Goal: Task Accomplishment & Management: Manage account settings

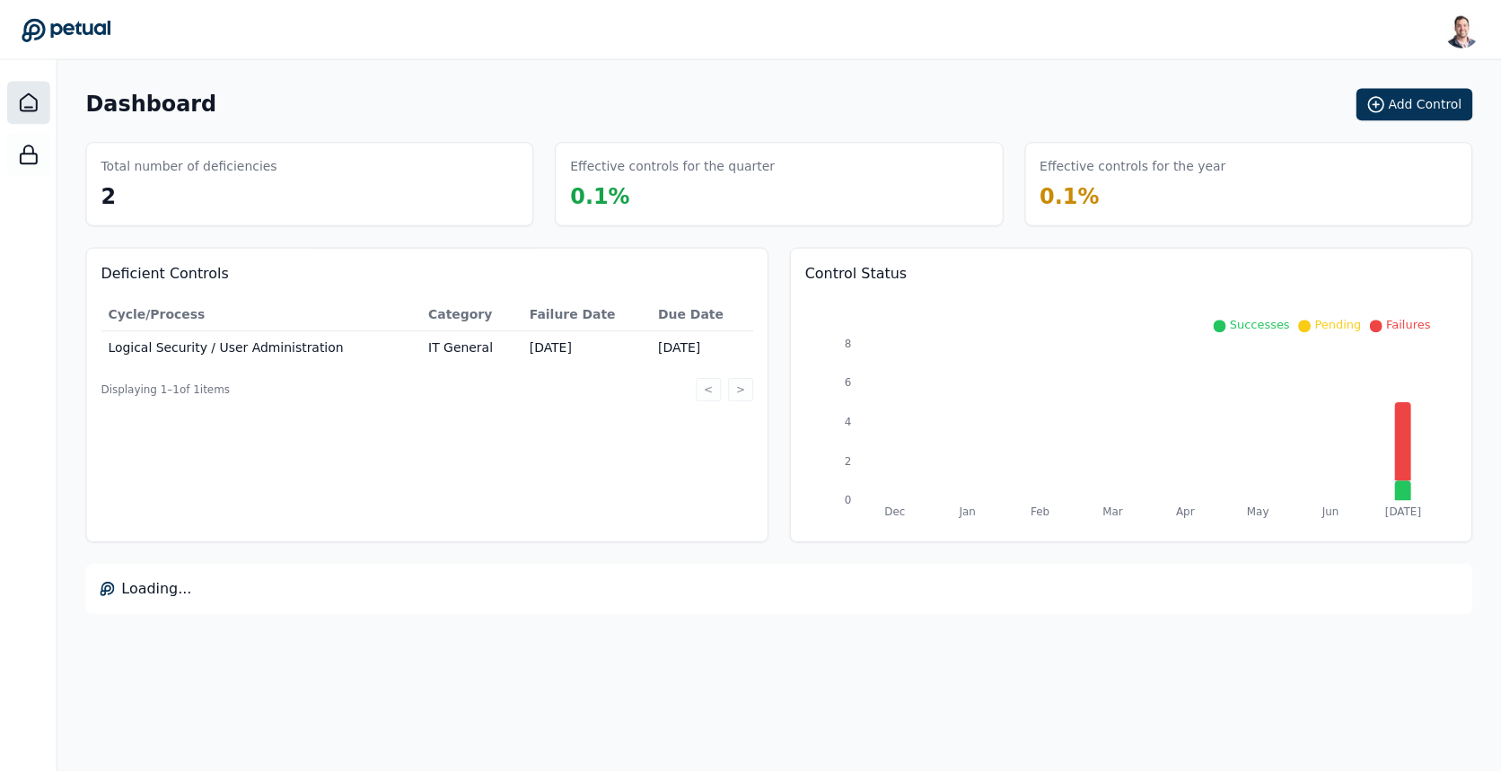
scroll to position [383, 0]
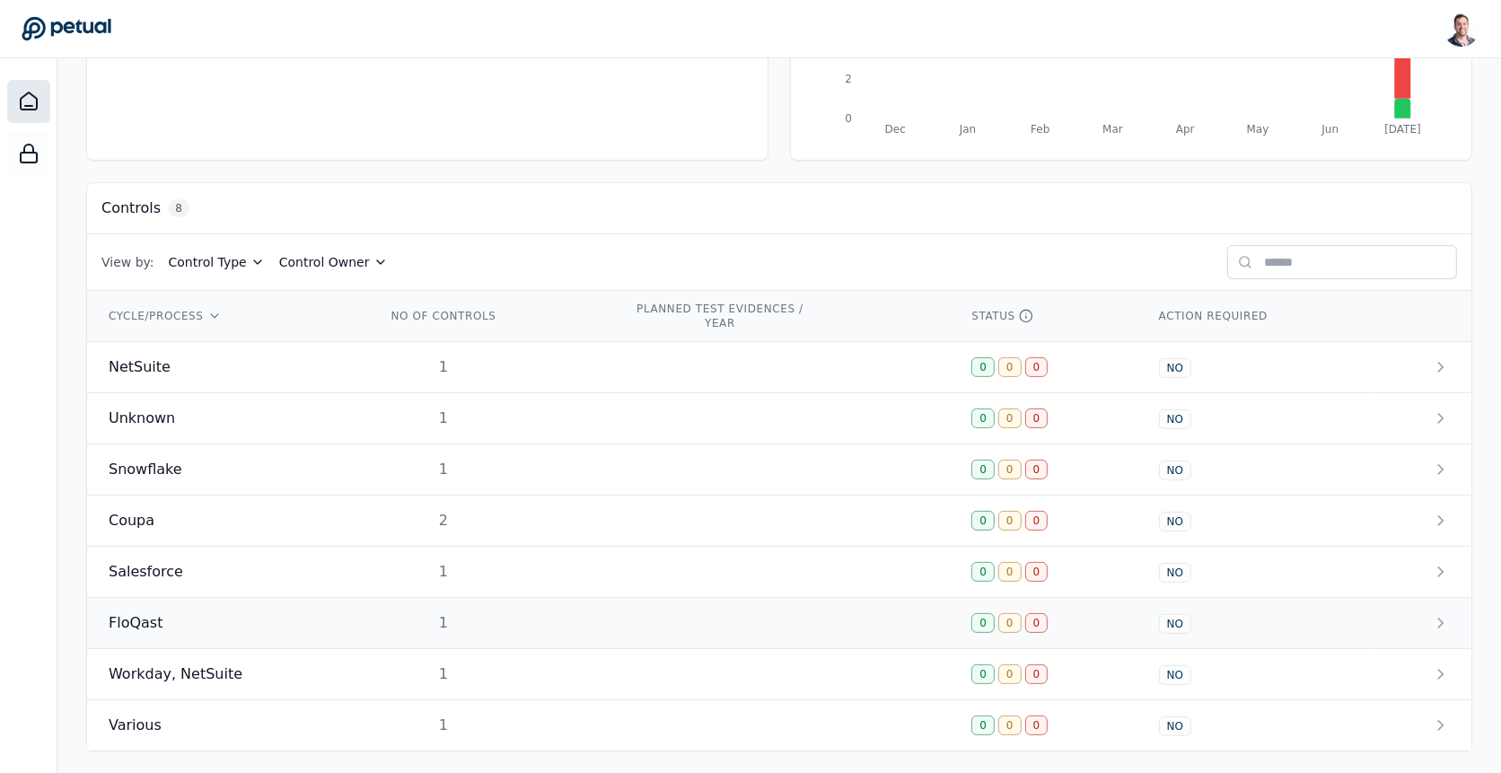
click at [559, 628] on td "1" at bounding box center [489, 623] width 248 height 51
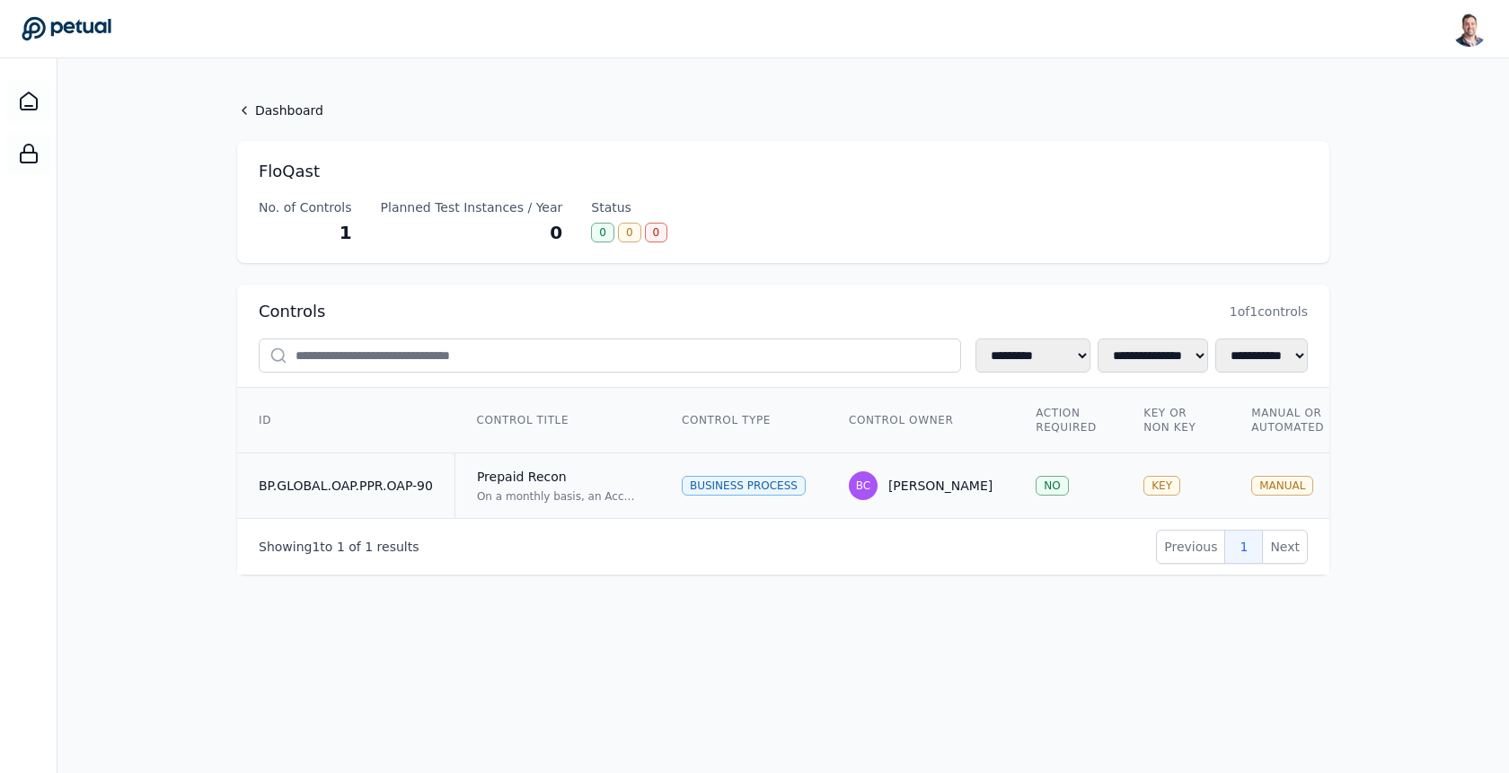
click at [565, 496] on div "On a monthly basis, an Accounting Team Reviewer reviews the Prepaid reconciliat…" at bounding box center [558, 496] width 162 height 14
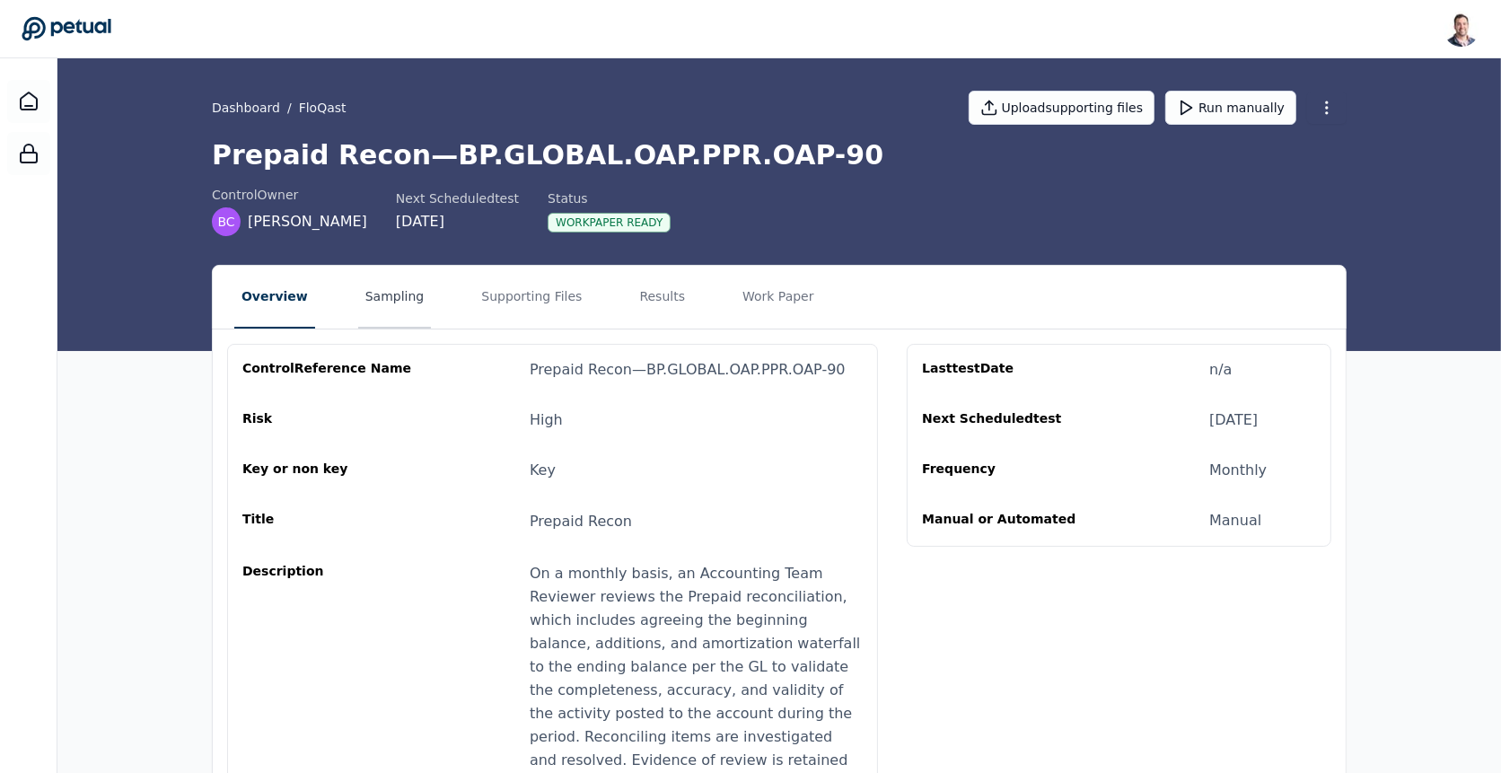
click at [372, 299] on button "Sampling" at bounding box center [395, 297] width 74 height 63
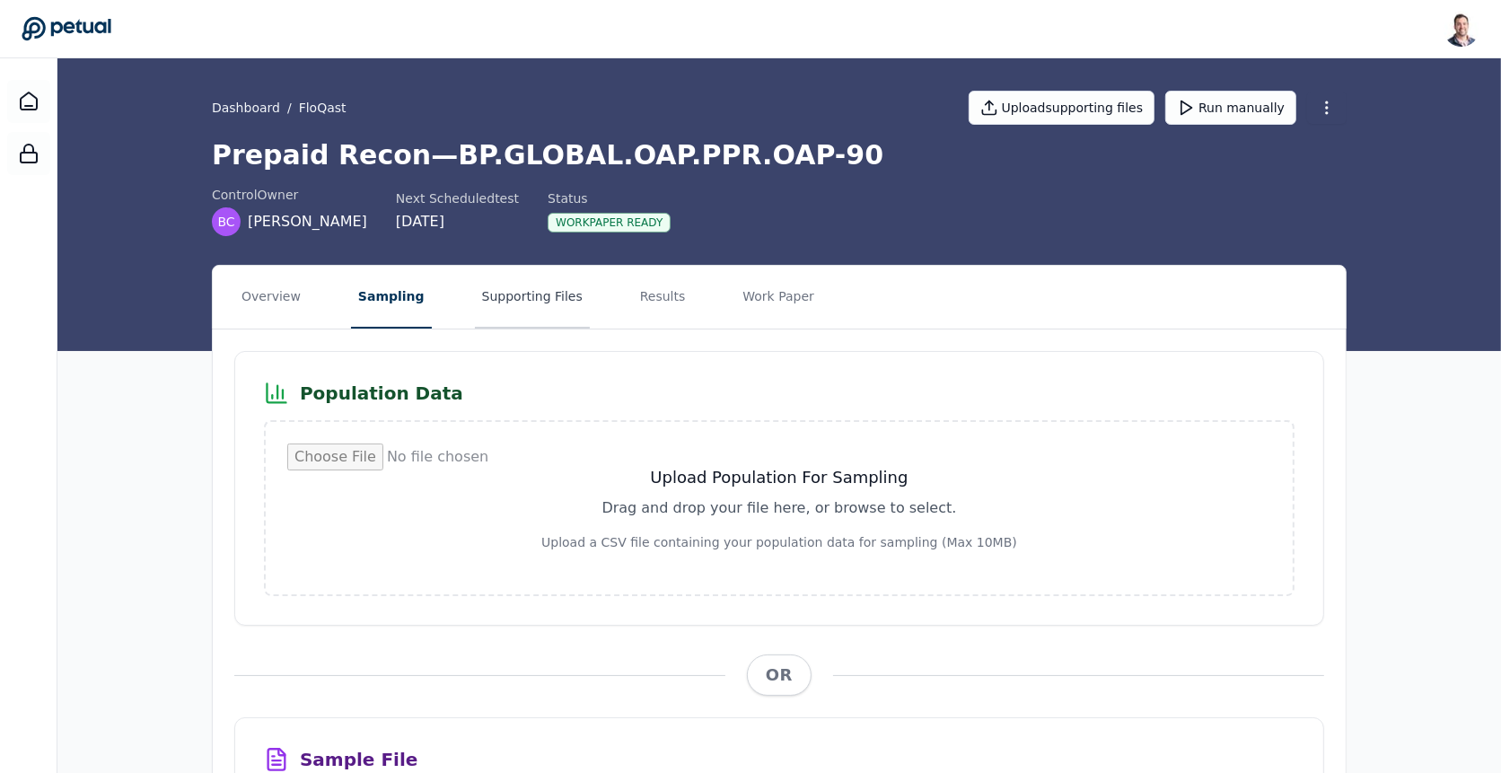
click at [526, 301] on button "Supporting Files" at bounding box center [532, 297] width 115 height 63
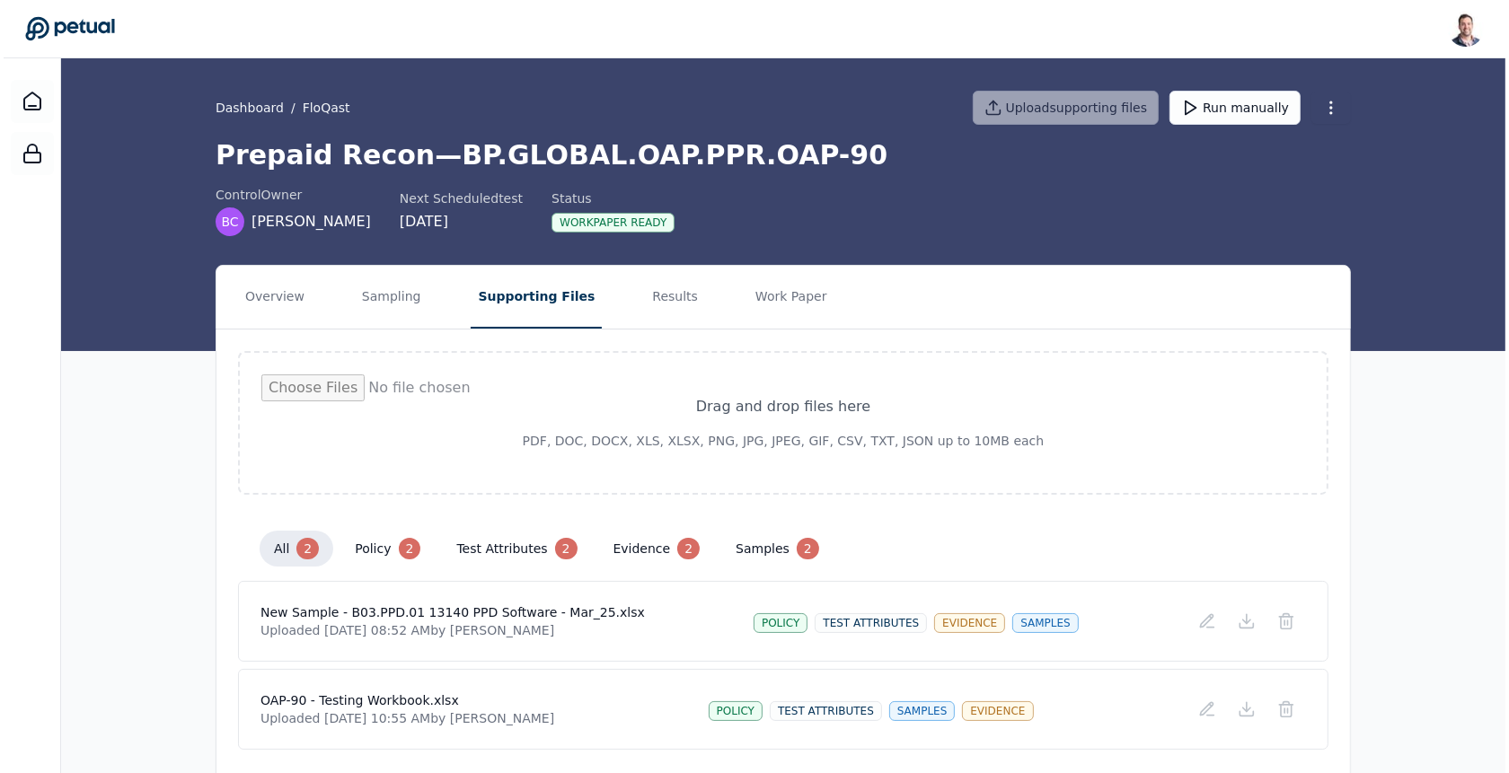
scroll to position [51, 0]
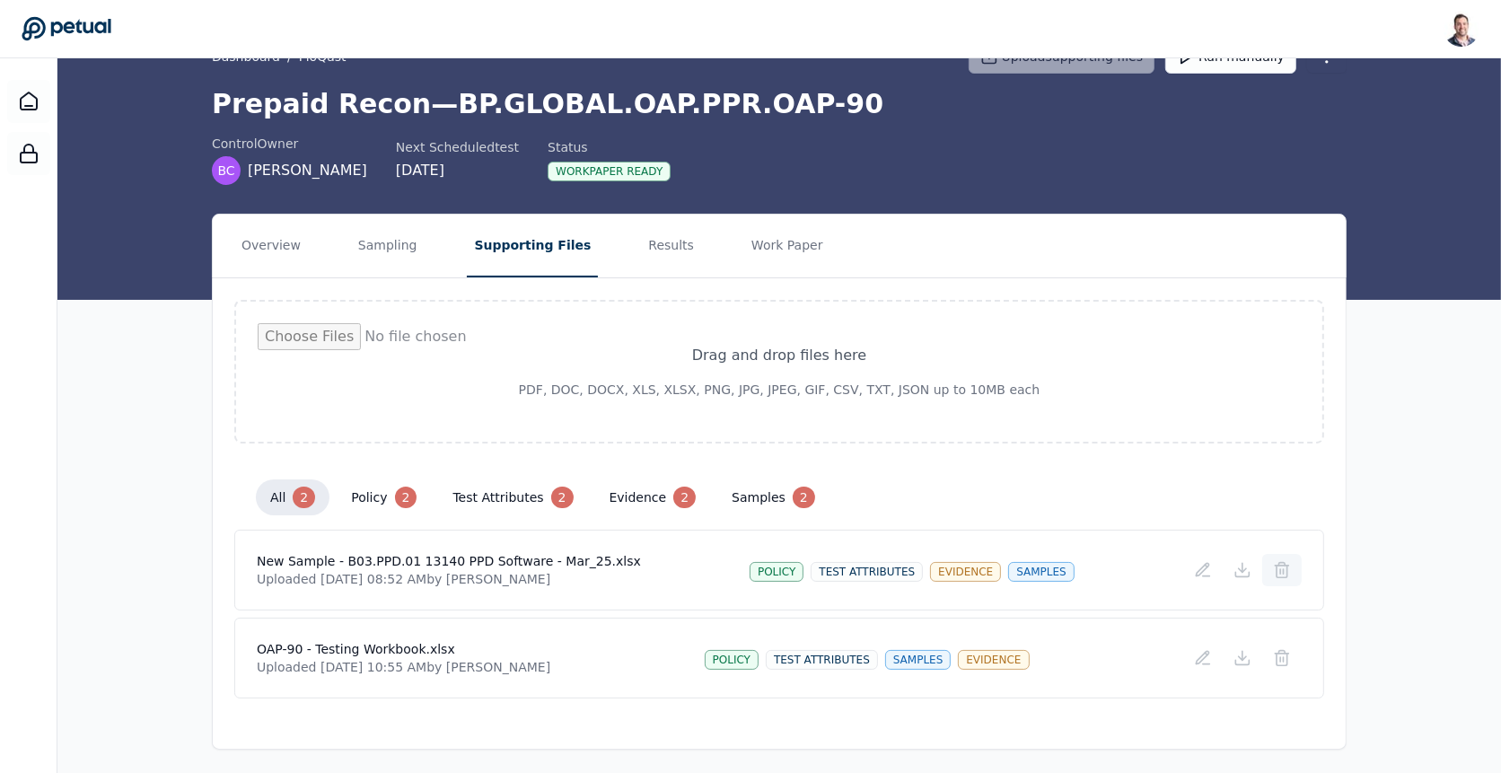
click at [1283, 572] on icon at bounding box center [1282, 570] width 18 height 18
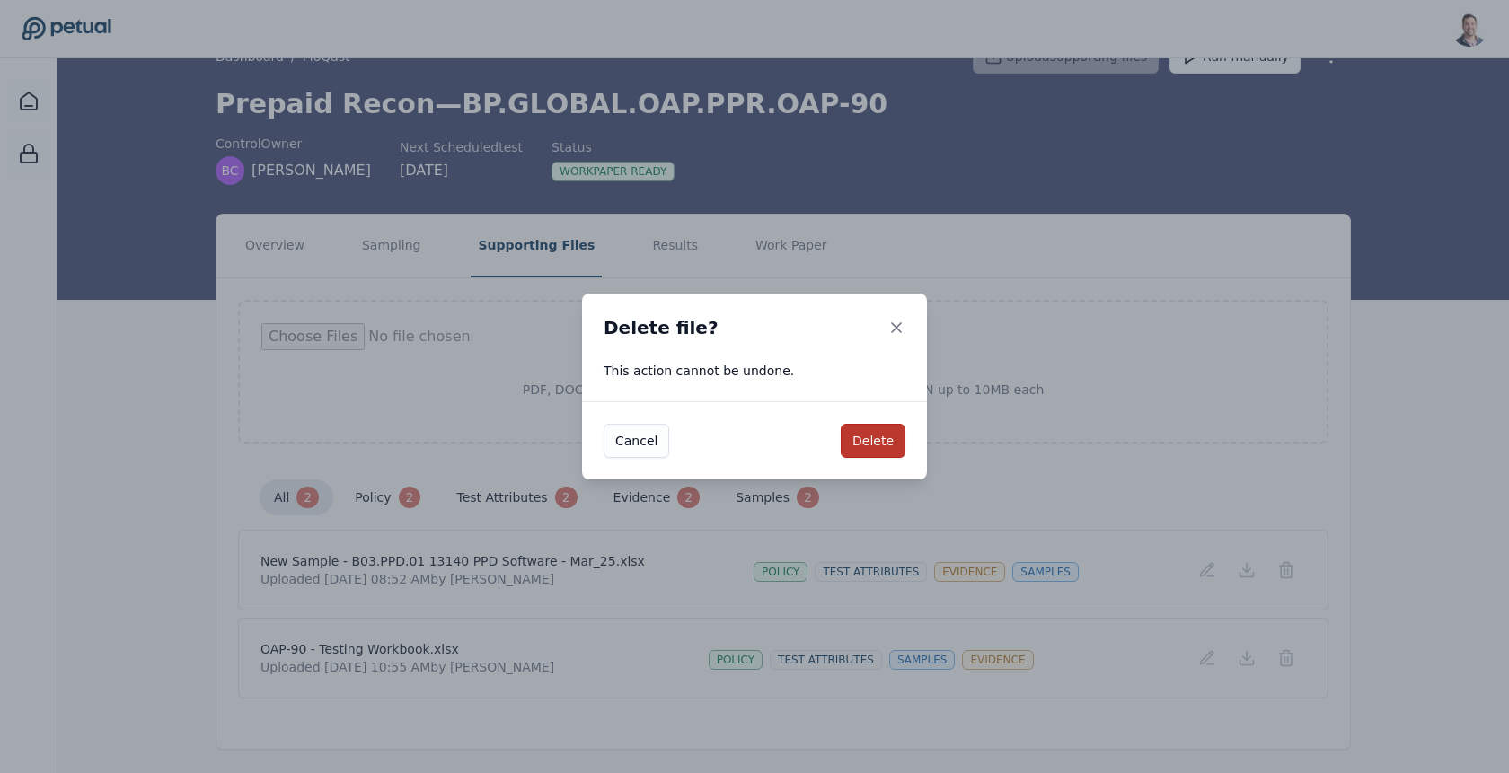
click at [854, 433] on button "Delete" at bounding box center [873, 441] width 65 height 34
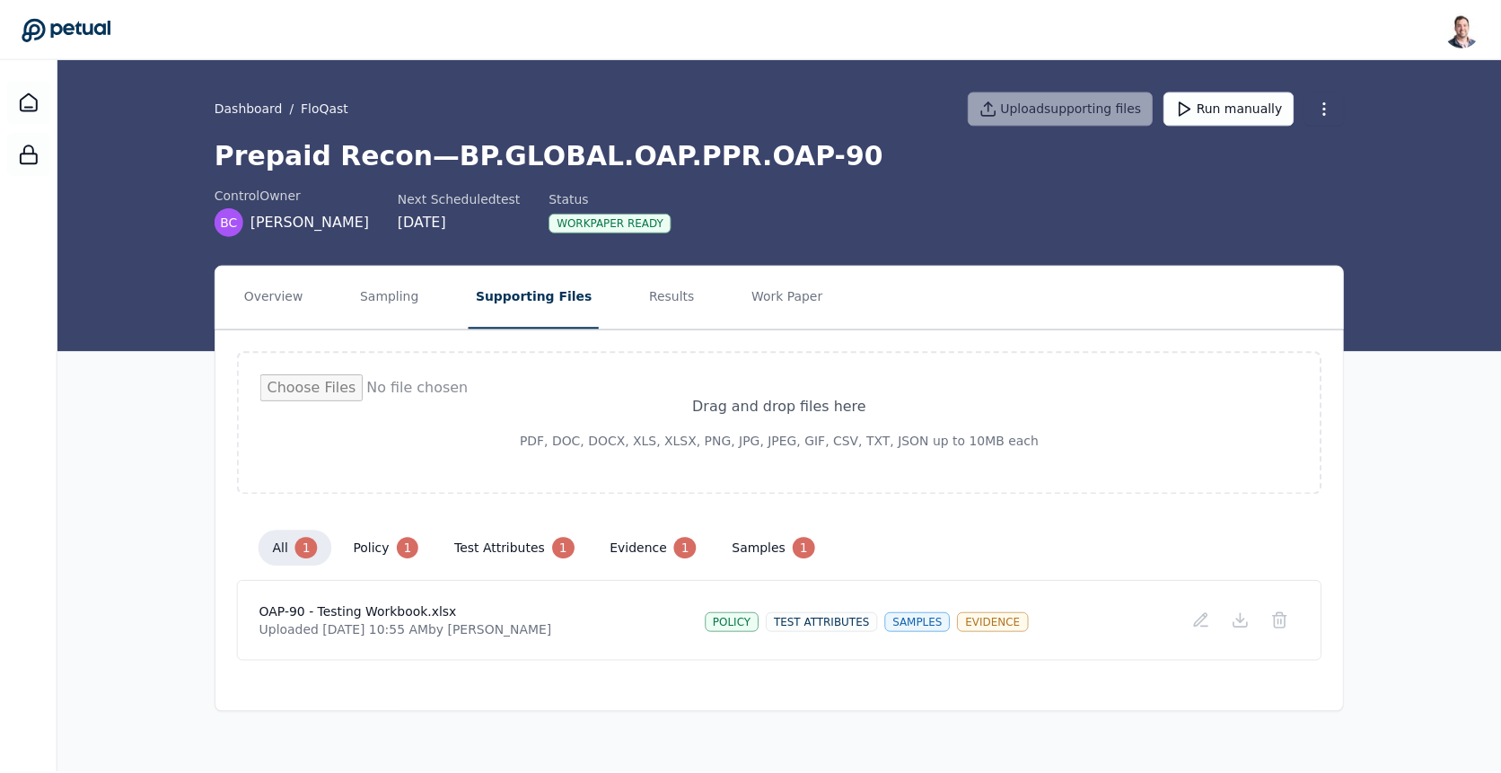
scroll to position [0, 0]
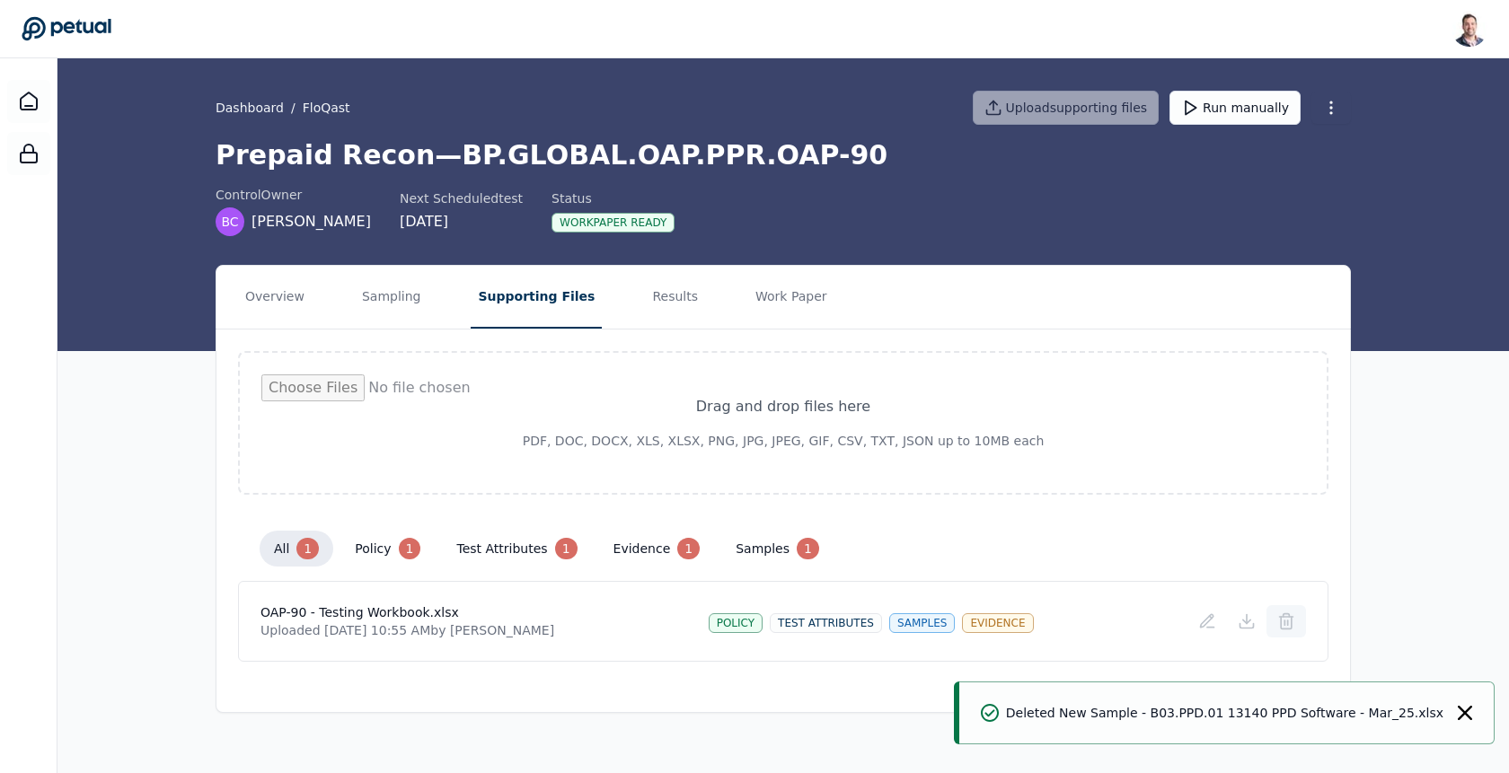
click at [1297, 622] on button at bounding box center [1286, 621] width 40 height 32
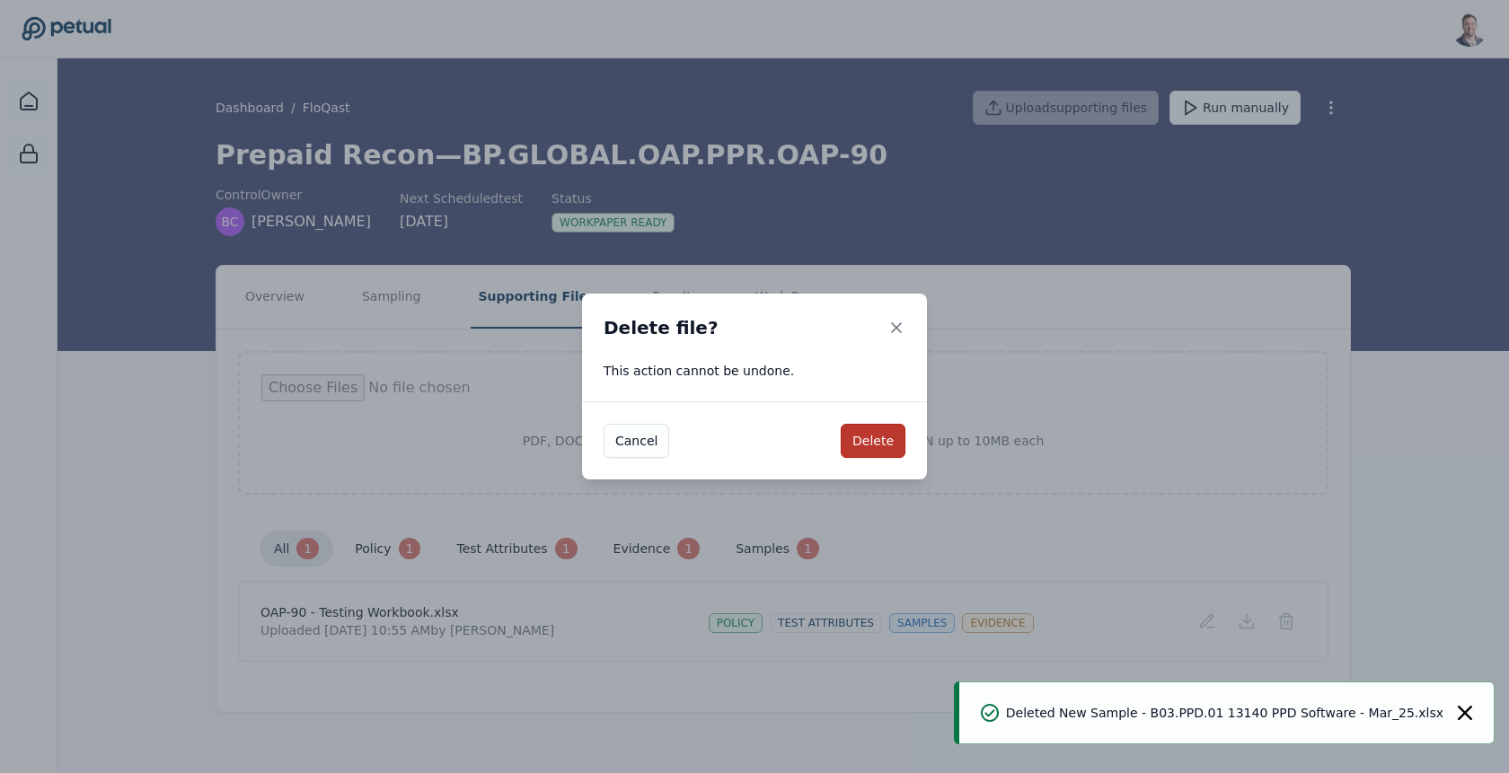
click at [857, 435] on button "Delete" at bounding box center [873, 441] width 65 height 34
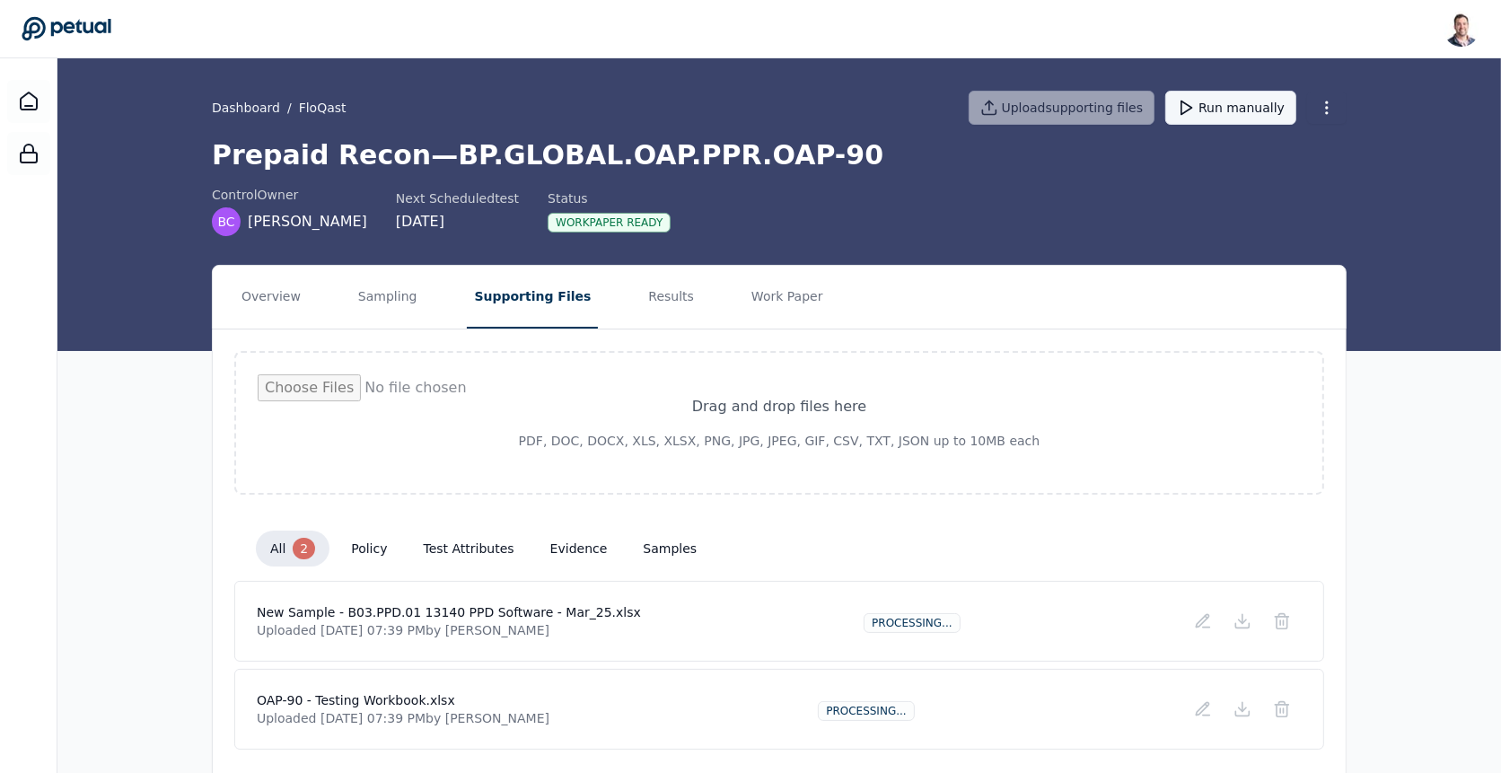
click at [1192, 115] on icon at bounding box center [1186, 108] width 18 height 18
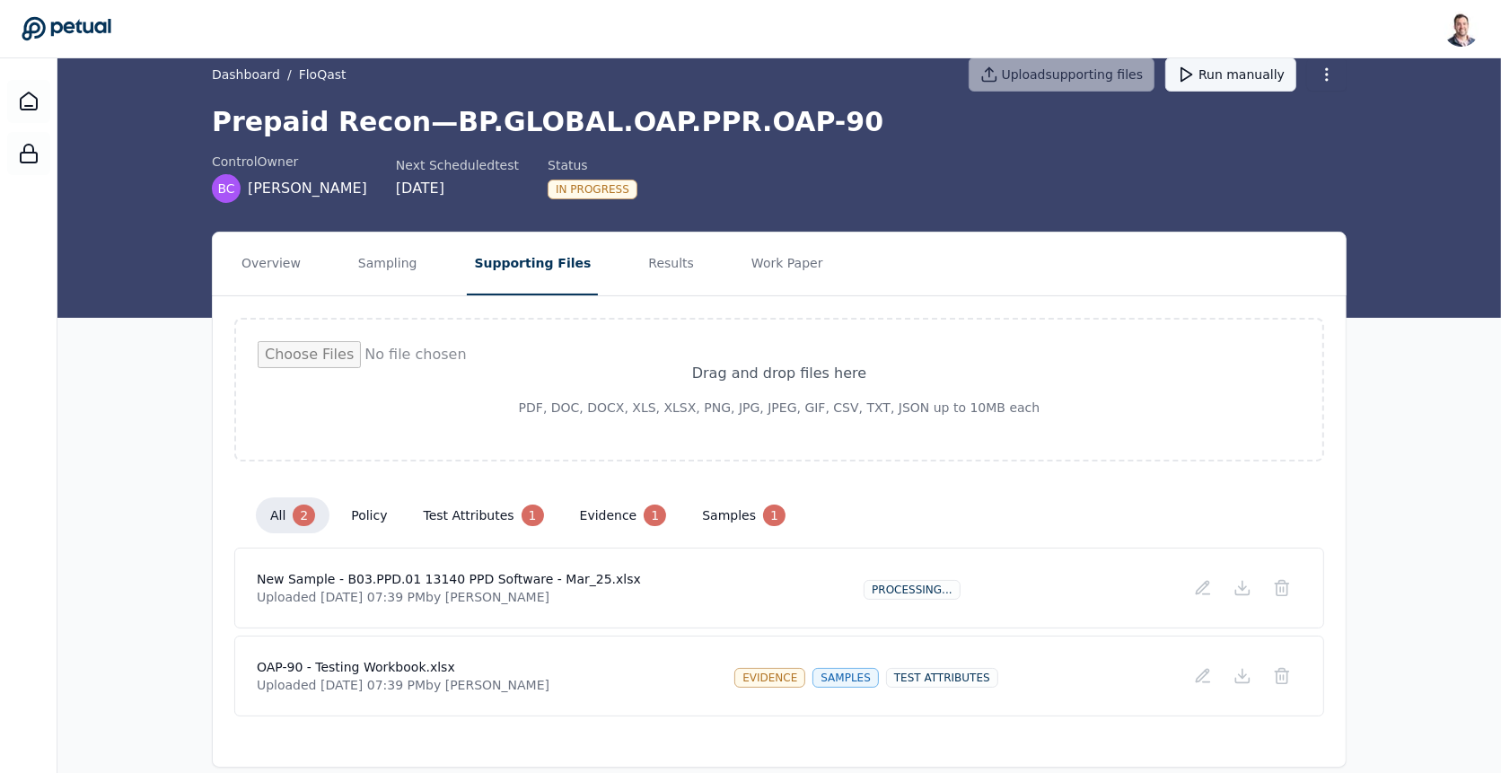
scroll to position [51, 0]
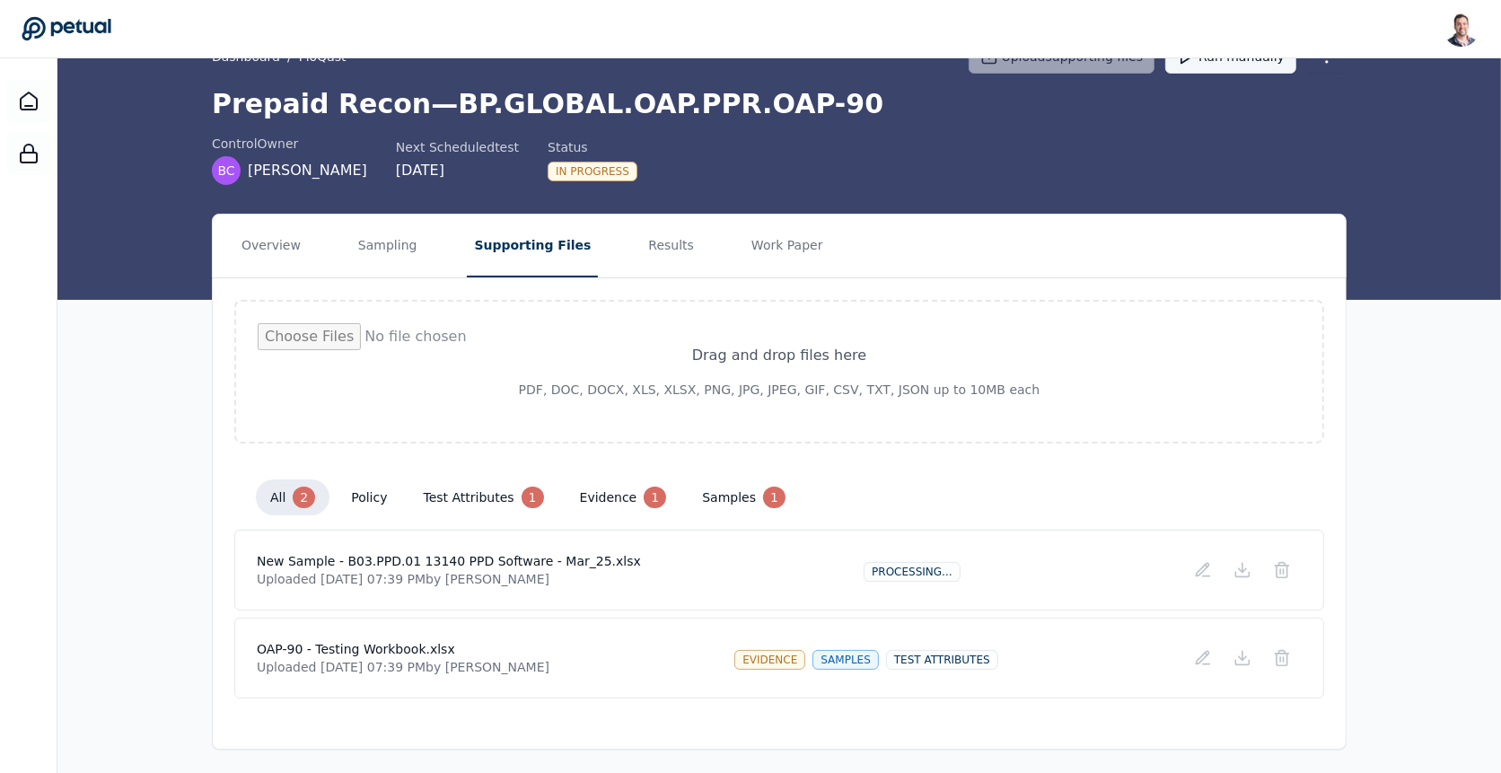
click at [482, 640] on h4 "OAP-90 - Testing Workbook.xlsx" at bounding box center [403, 649] width 293 height 18
click at [486, 485] on button "test attributes 1" at bounding box center [483, 498] width 149 height 36
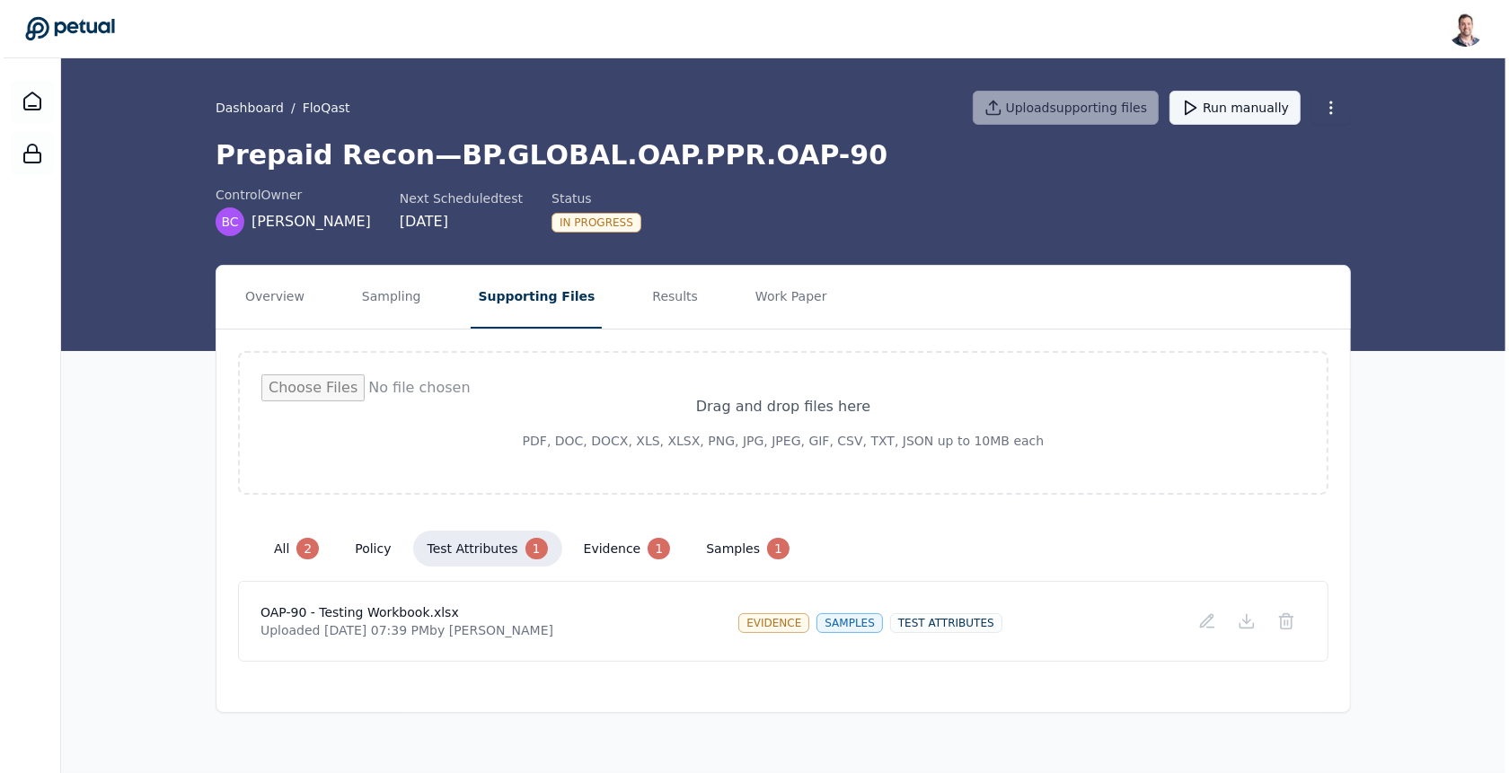
scroll to position [0, 0]
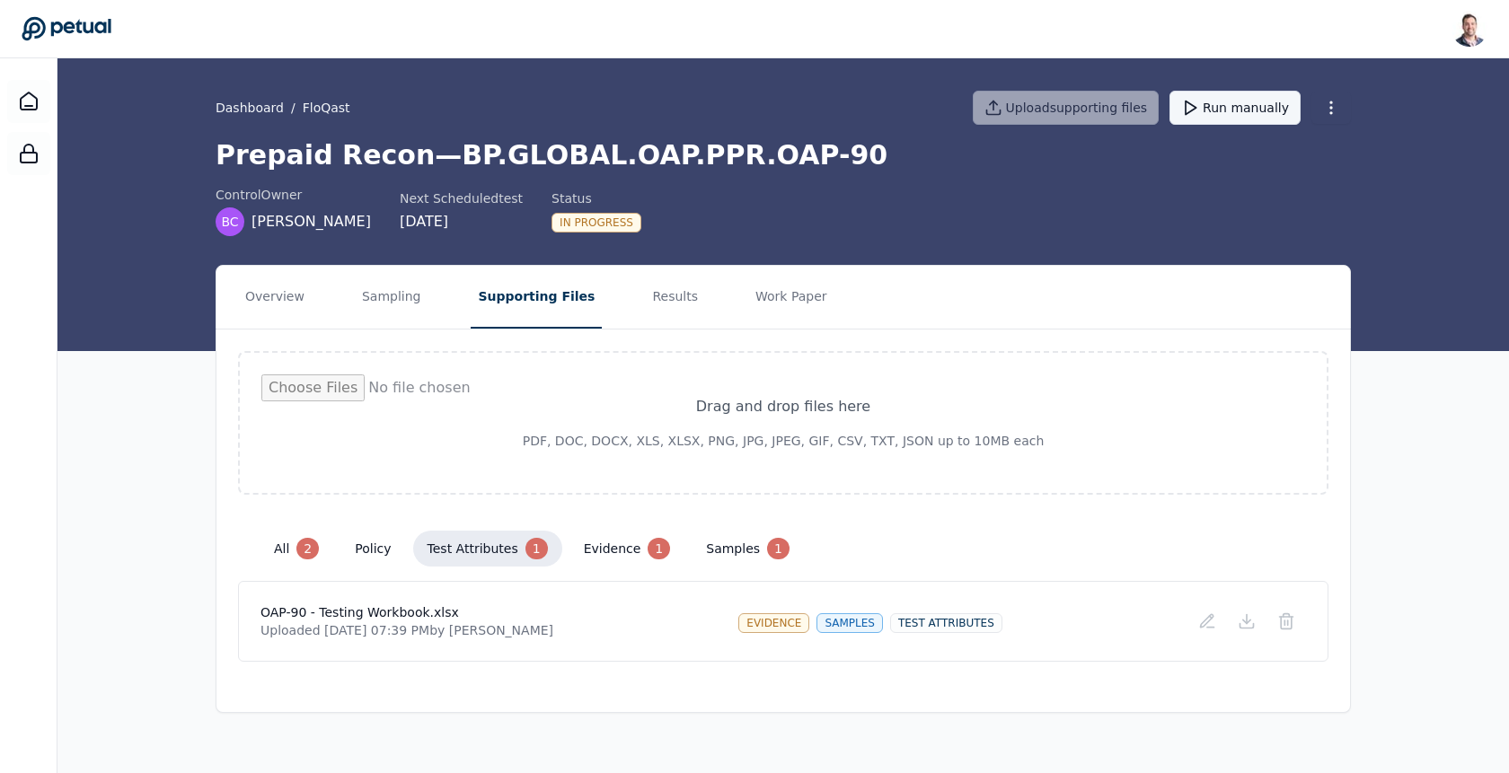
click at [414, 603] on h4 "OAP-90 - Testing Workbook.xlsx" at bounding box center [406, 612] width 293 height 18
